Goal: Transaction & Acquisition: Purchase product/service

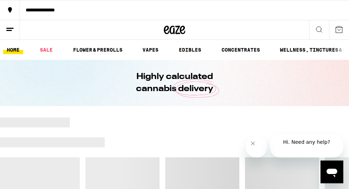
click at [256, 146] on icon "Close message from company" at bounding box center [253, 144] width 6 height 6
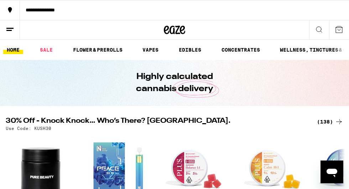
click at [323, 123] on div "(138)" at bounding box center [330, 122] width 26 height 9
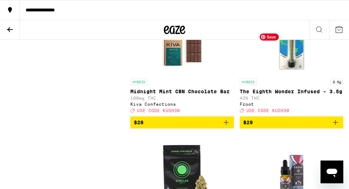
scroll to position [6707, 0]
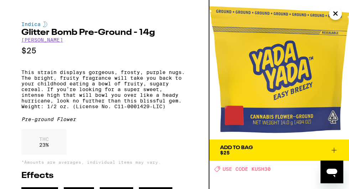
click at [337, 11] on icon "Close" at bounding box center [335, 13] width 9 height 11
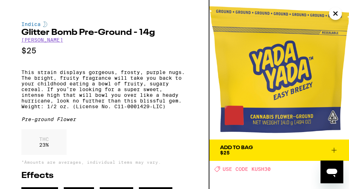
click at [337, 12] on icon "Close" at bounding box center [336, 14] width 4 height 4
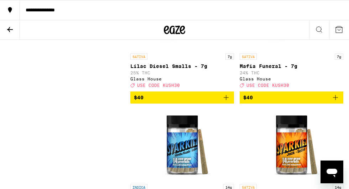
scroll to position [7392, 0]
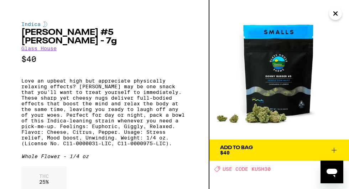
click at [335, 15] on icon "Close" at bounding box center [336, 14] width 4 height 4
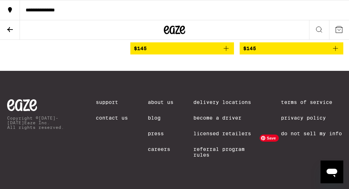
scroll to position [9355, 0]
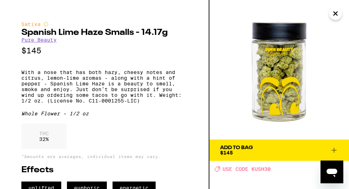
click at [335, 10] on icon "Close" at bounding box center [335, 13] width 9 height 11
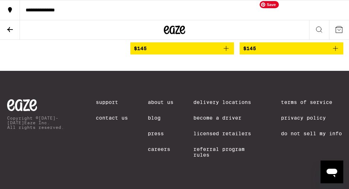
scroll to position [9411, 0]
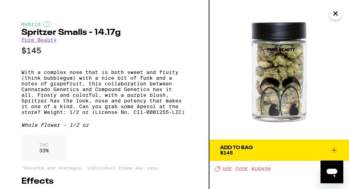
click at [336, 14] on icon "Close" at bounding box center [336, 14] width 4 height 4
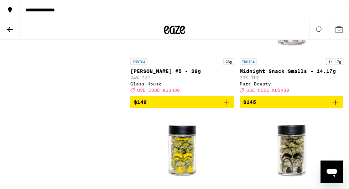
scroll to position [9112, 0]
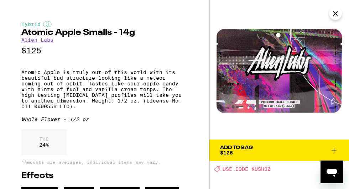
click at [338, 14] on icon "Close" at bounding box center [335, 13] width 9 height 11
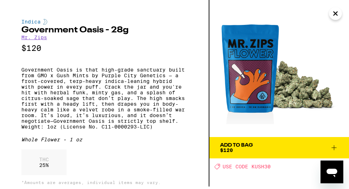
scroll to position [4, 0]
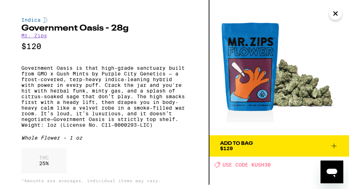
click at [337, 13] on icon "Close" at bounding box center [335, 13] width 9 height 11
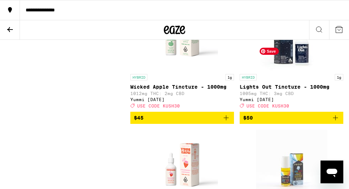
scroll to position [8039, 0]
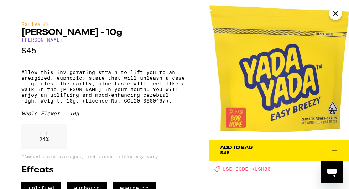
click at [334, 16] on icon "Close" at bounding box center [335, 13] width 9 height 11
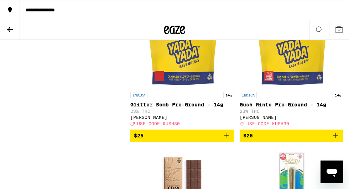
scroll to position [6562, 0]
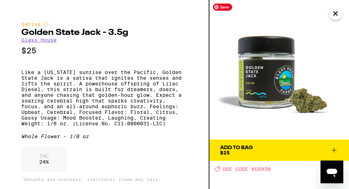
click at [332, 12] on icon "Close" at bounding box center [335, 13] width 9 height 11
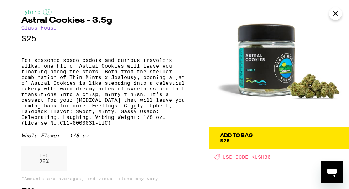
scroll to position [12, 0]
click at [335, 11] on icon "Close" at bounding box center [335, 13] width 9 height 11
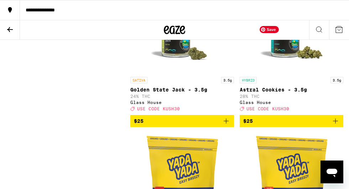
scroll to position [6448, 0]
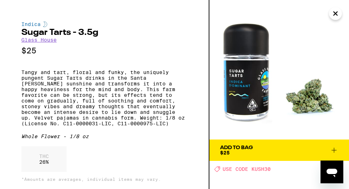
click at [336, 11] on icon "Close" at bounding box center [335, 13] width 9 height 11
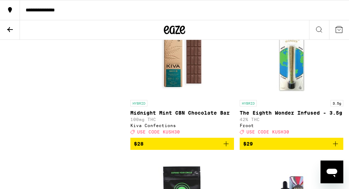
scroll to position [6685, 0]
